Goal: Use online tool/utility: Utilize a website feature to perform a specific function

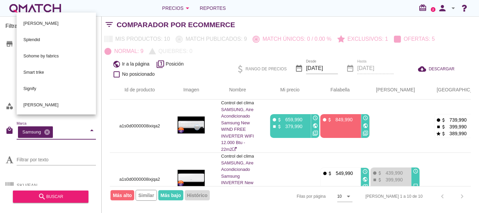
scroll to position [0, 7]
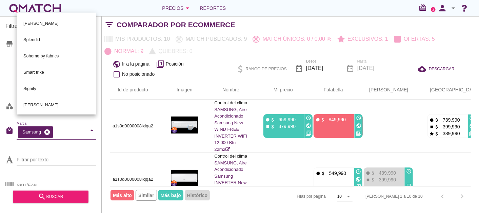
click at [46, 129] on icon "cancel" at bounding box center [47, 132] width 7 height 7
click at [35, 5] on div "white-qmatch-logo" at bounding box center [35, 8] width 54 height 14
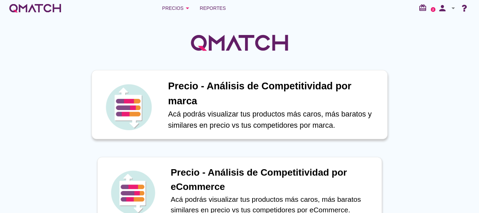
scroll to position [226, 0]
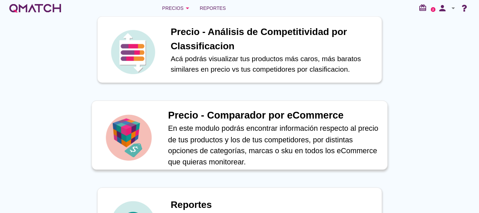
click at [225, 118] on h1 "Precio - Comparador por eCommerce" at bounding box center [274, 115] width 212 height 15
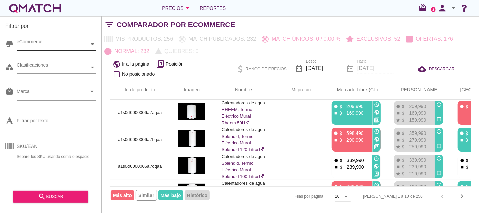
click at [62, 40] on div "eCommerce" at bounding box center [53, 44] width 73 height 12
click at [37, 51] on div "eCommerce Chile" at bounding box center [56, 44] width 79 height 12
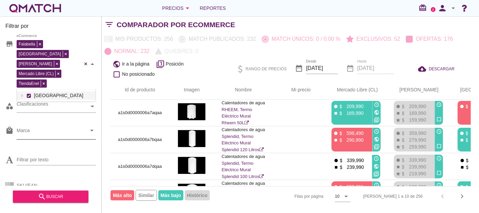
click at [66, 127] on input "Marca" at bounding box center [52, 132] width 70 height 11
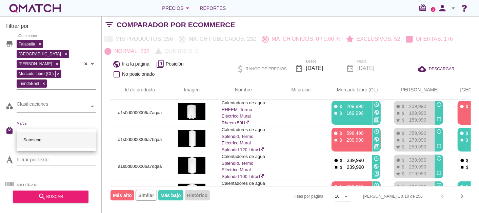
type input "samsung"
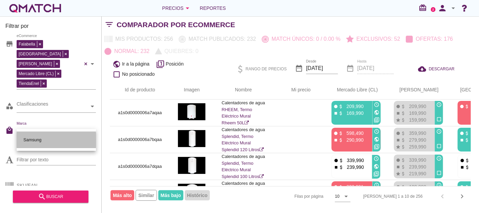
click at [32, 137] on div "Samsung" at bounding box center [56, 140] width 69 height 16
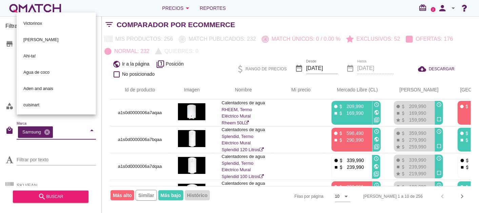
click at [1, 106] on div "Filtrar por store Falabella Paris Ripley Mercado Libre (CL) TiendaEnel eCommerc…" at bounding box center [51, 114] width 102 height 196
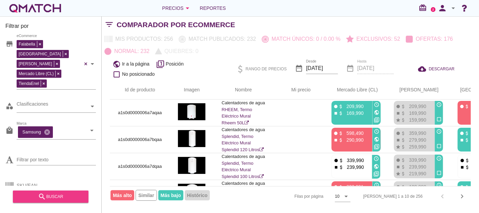
click at [38, 194] on div "search buscar" at bounding box center [50, 196] width 65 height 8
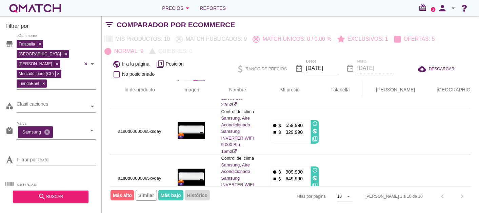
scroll to position [351, 0]
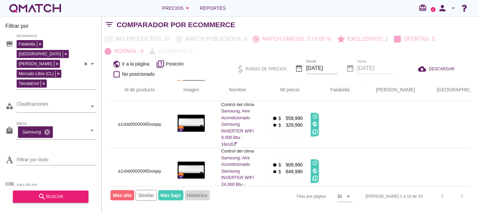
click at [464, 196] on div "Filas 1 a 10 de 10 chevron_left chevron_right" at bounding box center [415, 196] width 114 height 16
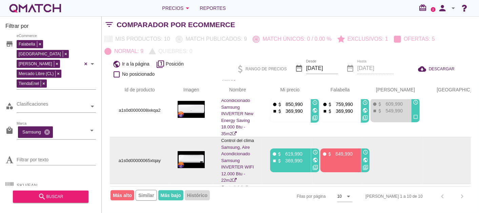
scroll to position [0, 0]
